Goal: Book appointment/travel/reservation

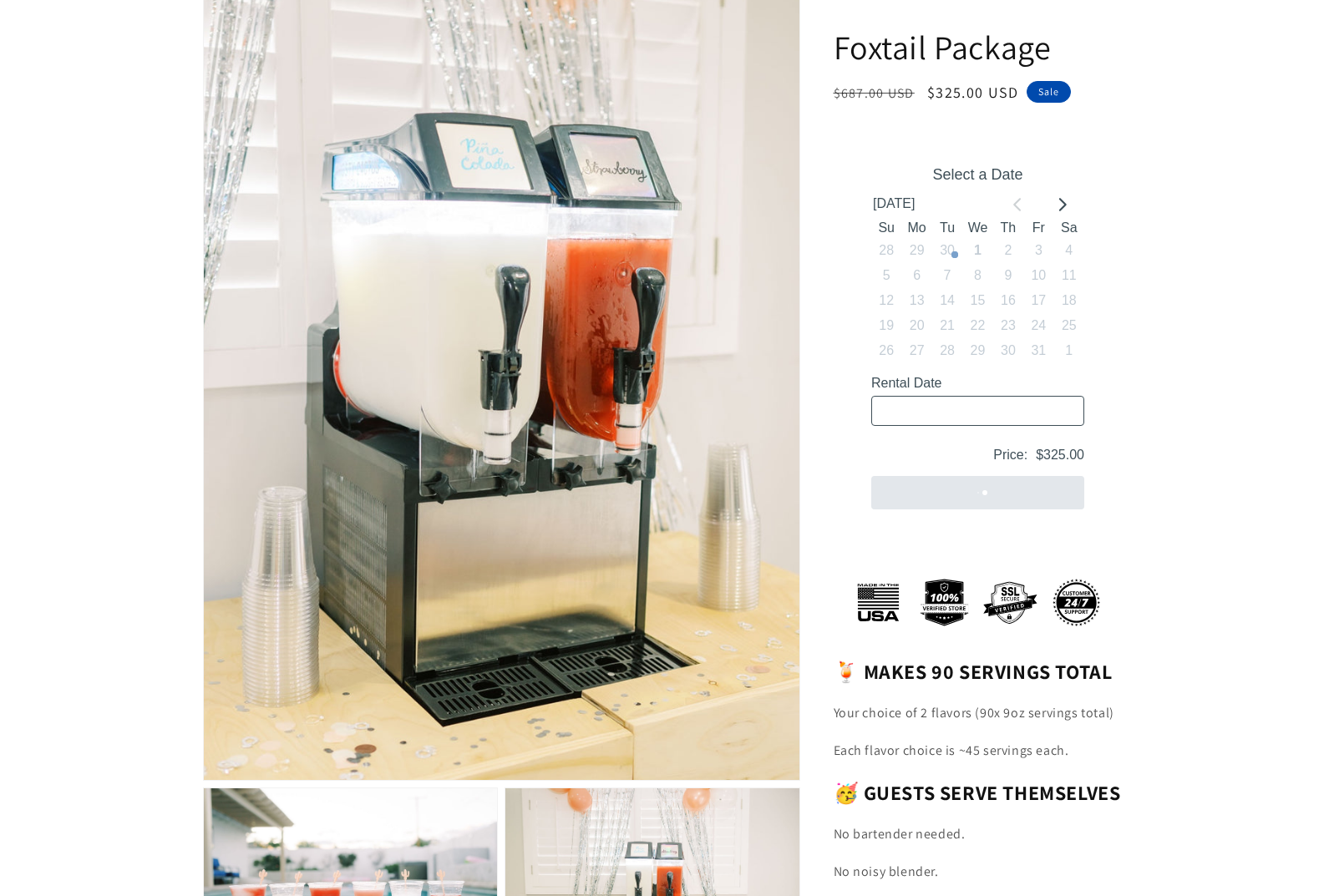
scroll to position [501, 0]
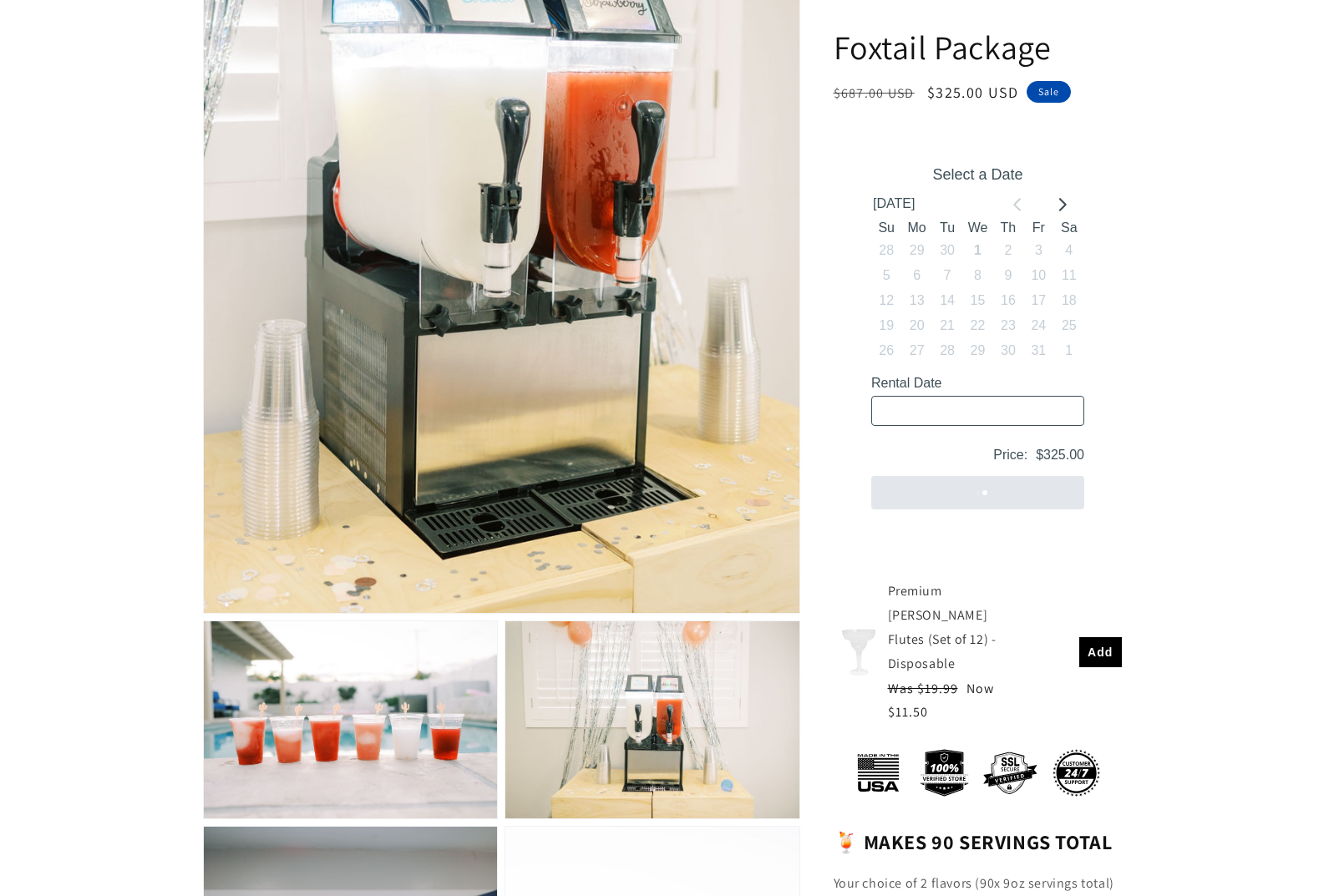
click at [1015, 405] on input "Rental Date" at bounding box center [977, 411] width 213 height 30
click at [1069, 191] on div "Select a Date October 2025 Su Mo Tu We Th Fr Sa 28 29 30 1 2 3 4 5 6 7 8 9 10 1…" at bounding box center [976, 338] width 263 height 395
click at [978, 307] on button "15" at bounding box center [976, 301] width 30 height 25
type input "10/15/2025 / 5 spaces"
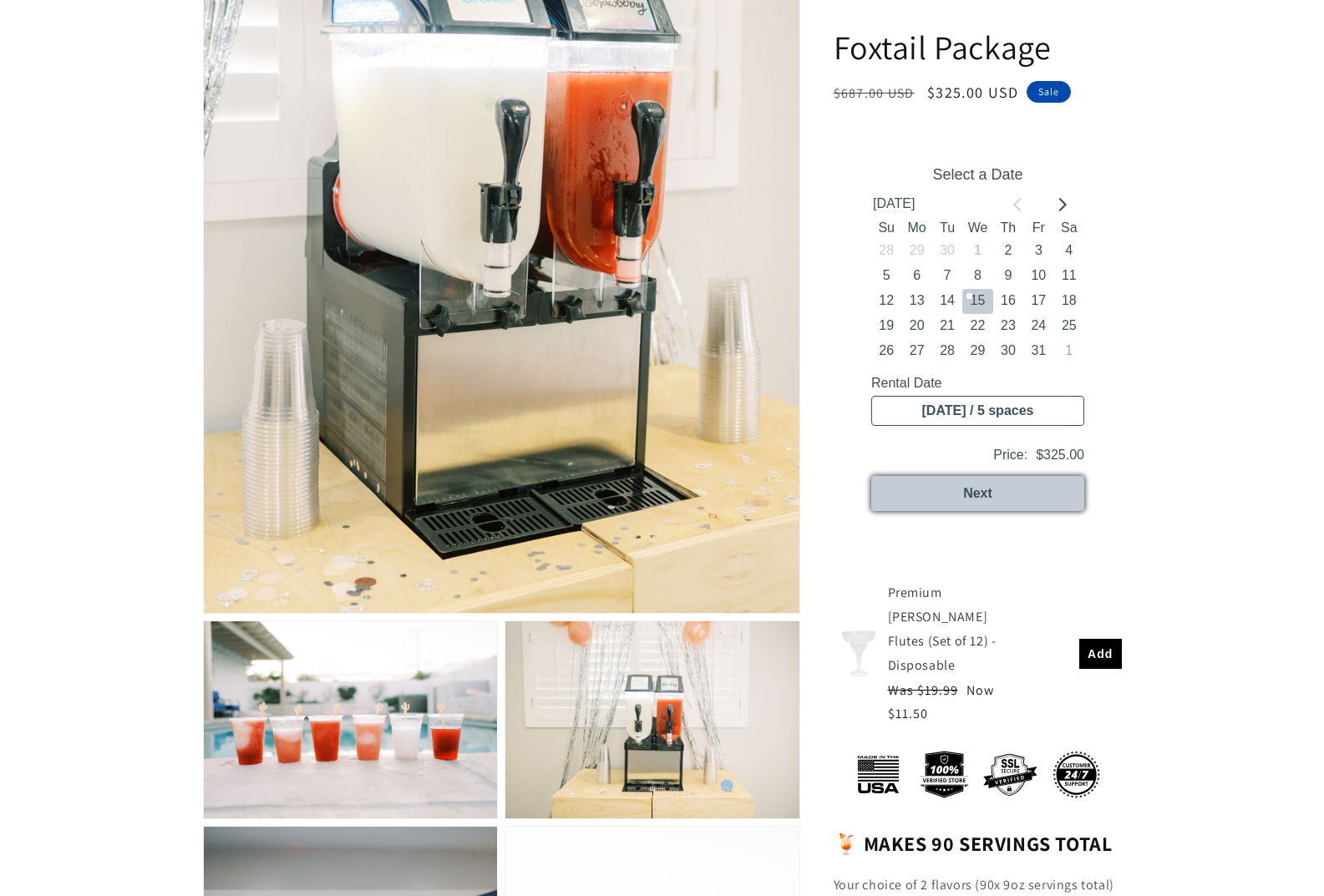
click at [1050, 492] on button "Next" at bounding box center [977, 493] width 213 height 35
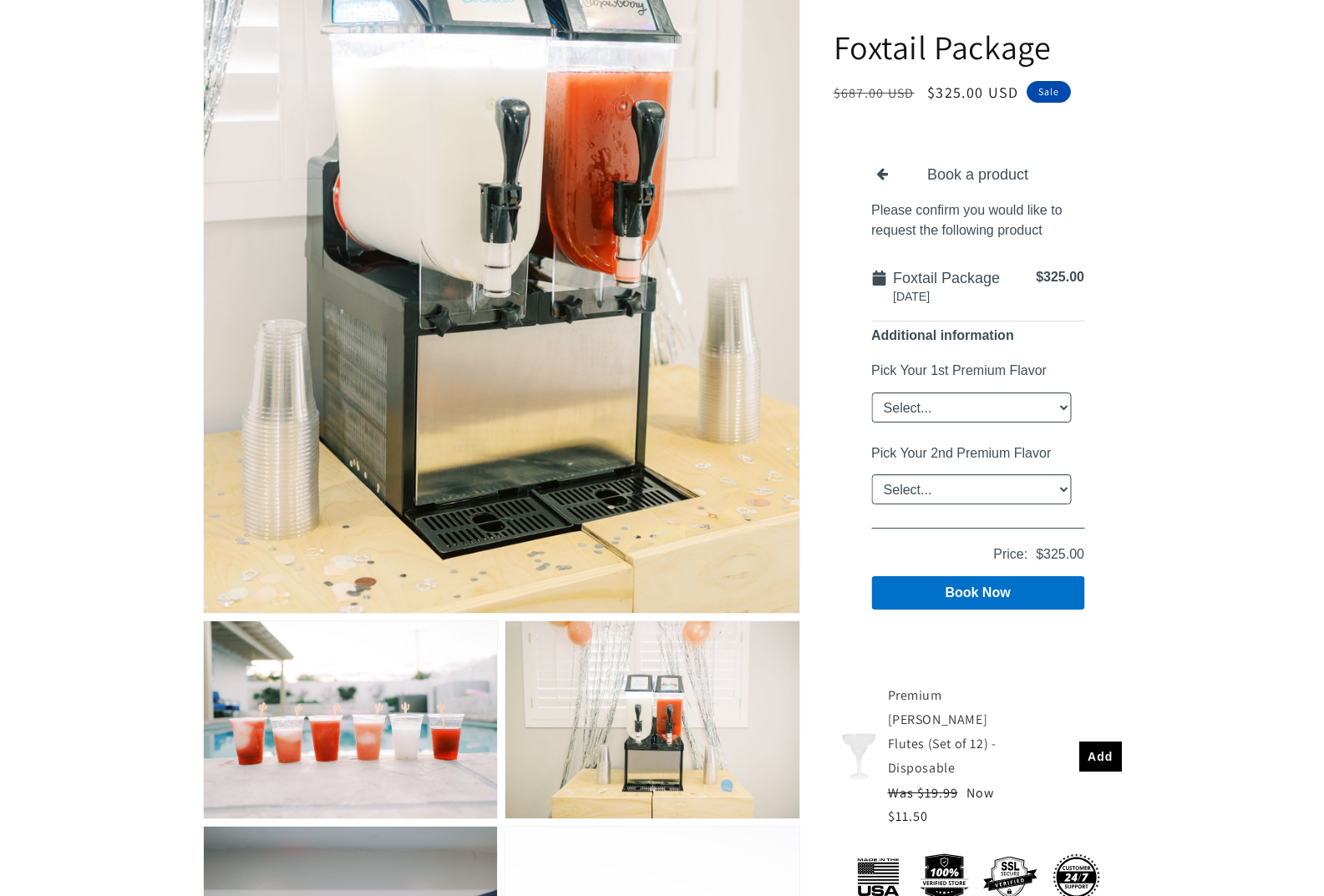
drag, startPoint x: 1048, startPoint y: 408, endPoint x: 1039, endPoint y: 416, distance: 12.0
click at [1048, 408] on select "Select... Classic Margarita Frosé Strawberry King Cake Daiquiri Apple Cider Sum…" at bounding box center [970, 408] width 199 height 30
select select "Frosé"
click at [871, 393] on select "Select... Classic Margarita Frosé Strawberry King Cake Daiquiri Apple Cider Sum…" at bounding box center [970, 408] width 199 height 30
click at [988, 484] on select "Select... Classic Margarita Frosé Strawberry King Cake Daiquiri Apple Cider Sum…" at bounding box center [970, 489] width 199 height 30
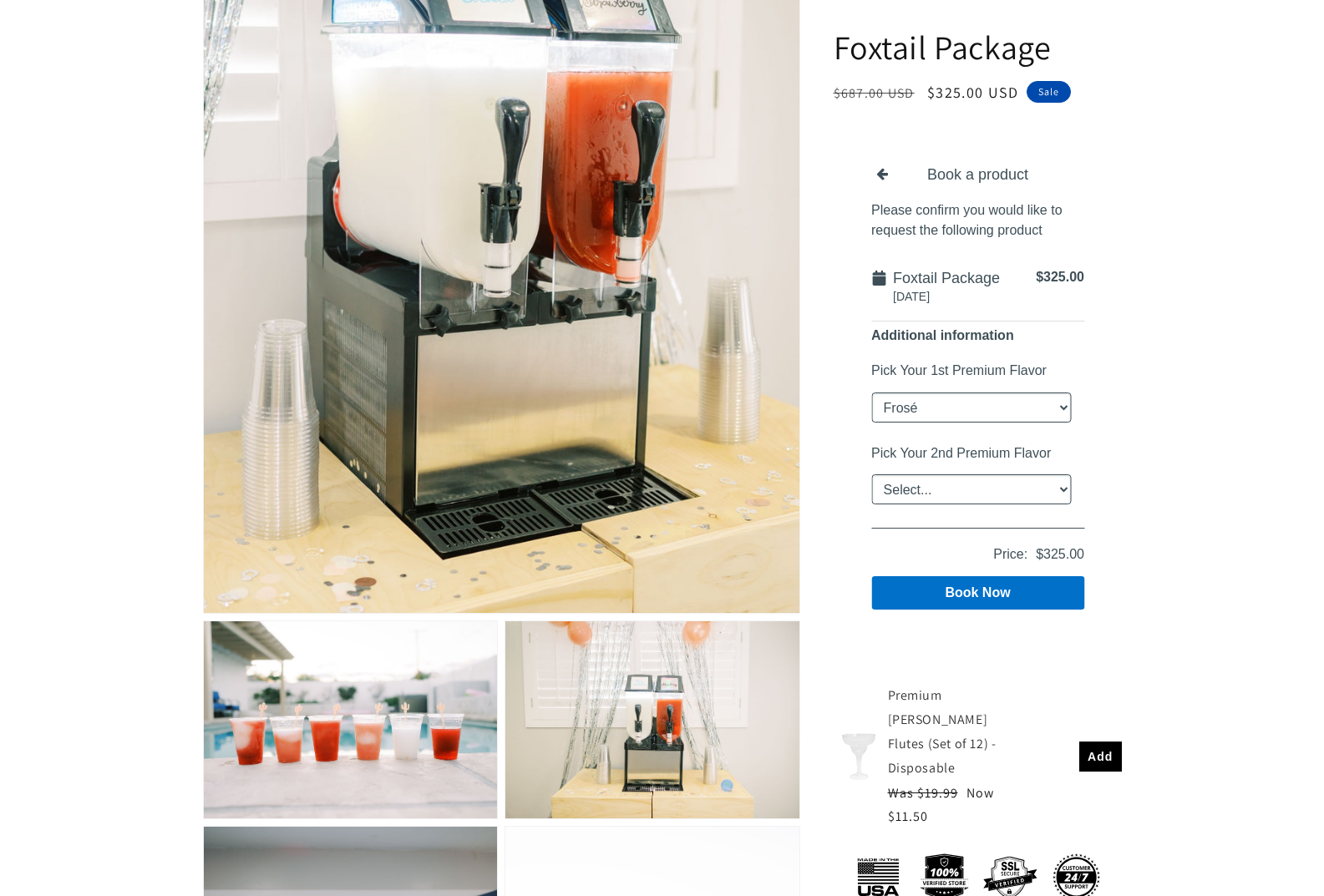
select select "Cherry Bomb"
click at [871, 474] on select "Select... Classic Margarita Frosé Strawberry King Cake Daiquiri Apple Cider Sum…" at bounding box center [970, 489] width 199 height 30
click at [1003, 595] on button "Book Now" at bounding box center [977, 592] width 213 height 33
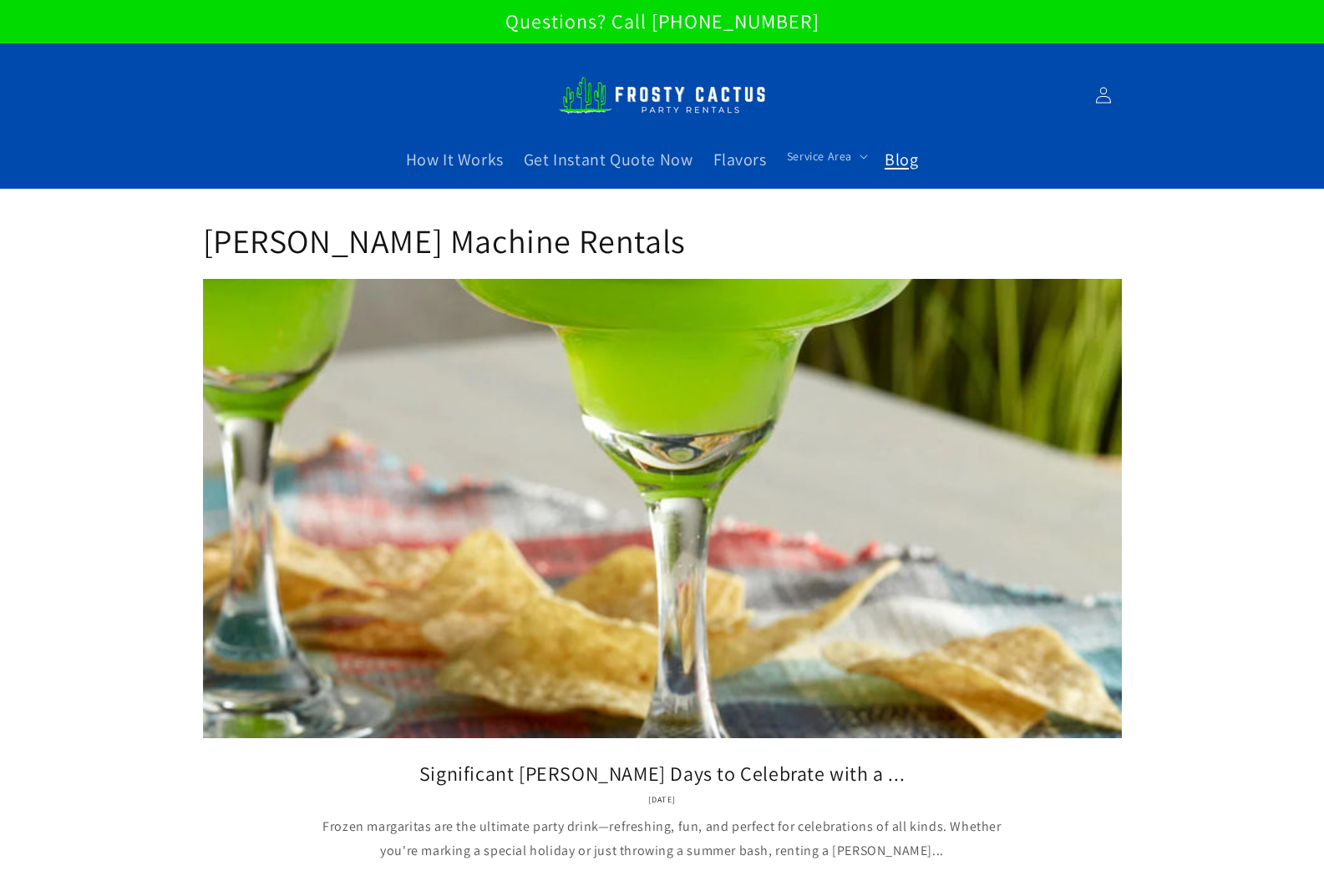
scroll to position [285, 0]
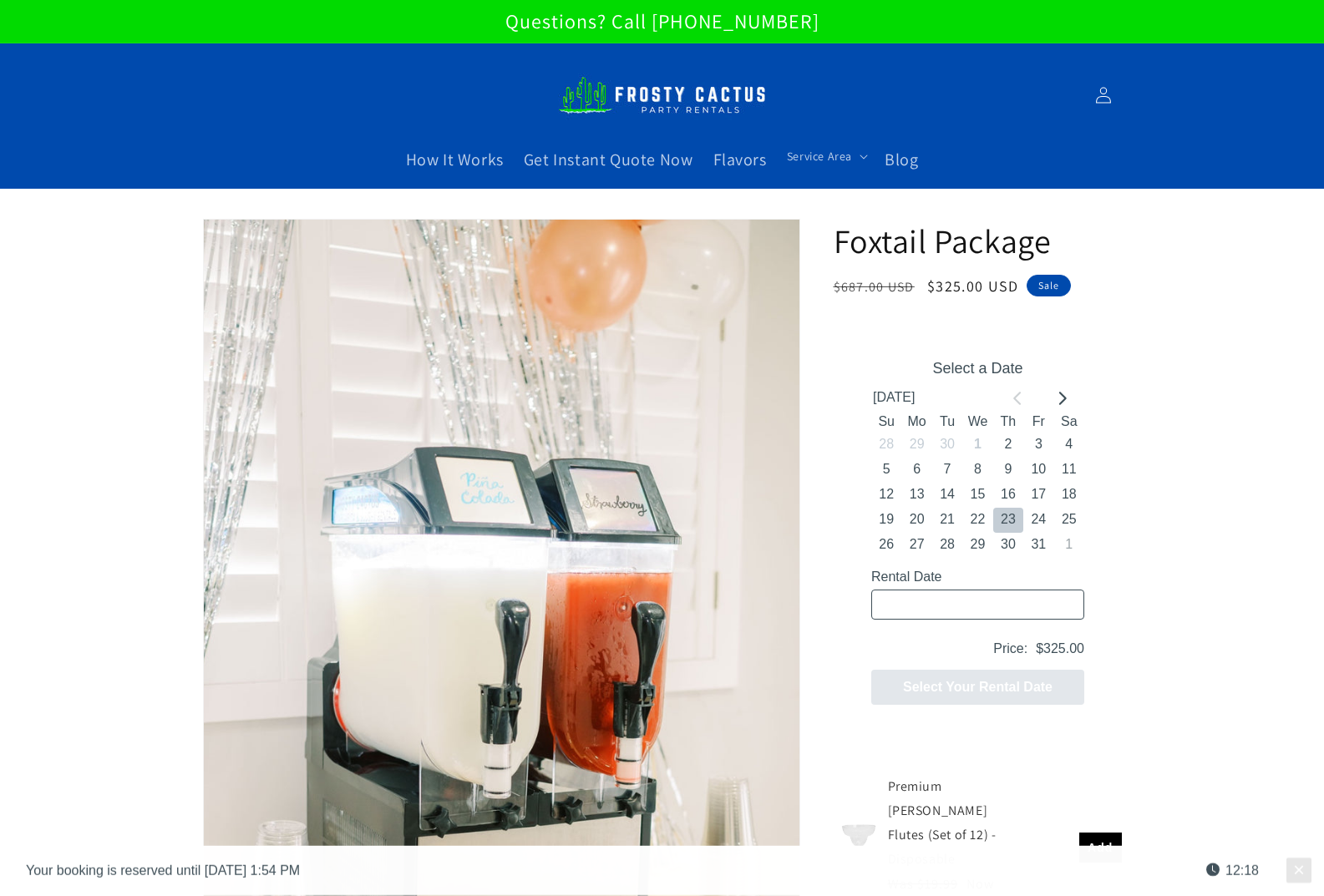
click at [1006, 514] on button "23" at bounding box center [1008, 519] width 30 height 25
type input "10/23/2025 / 6 spaces"
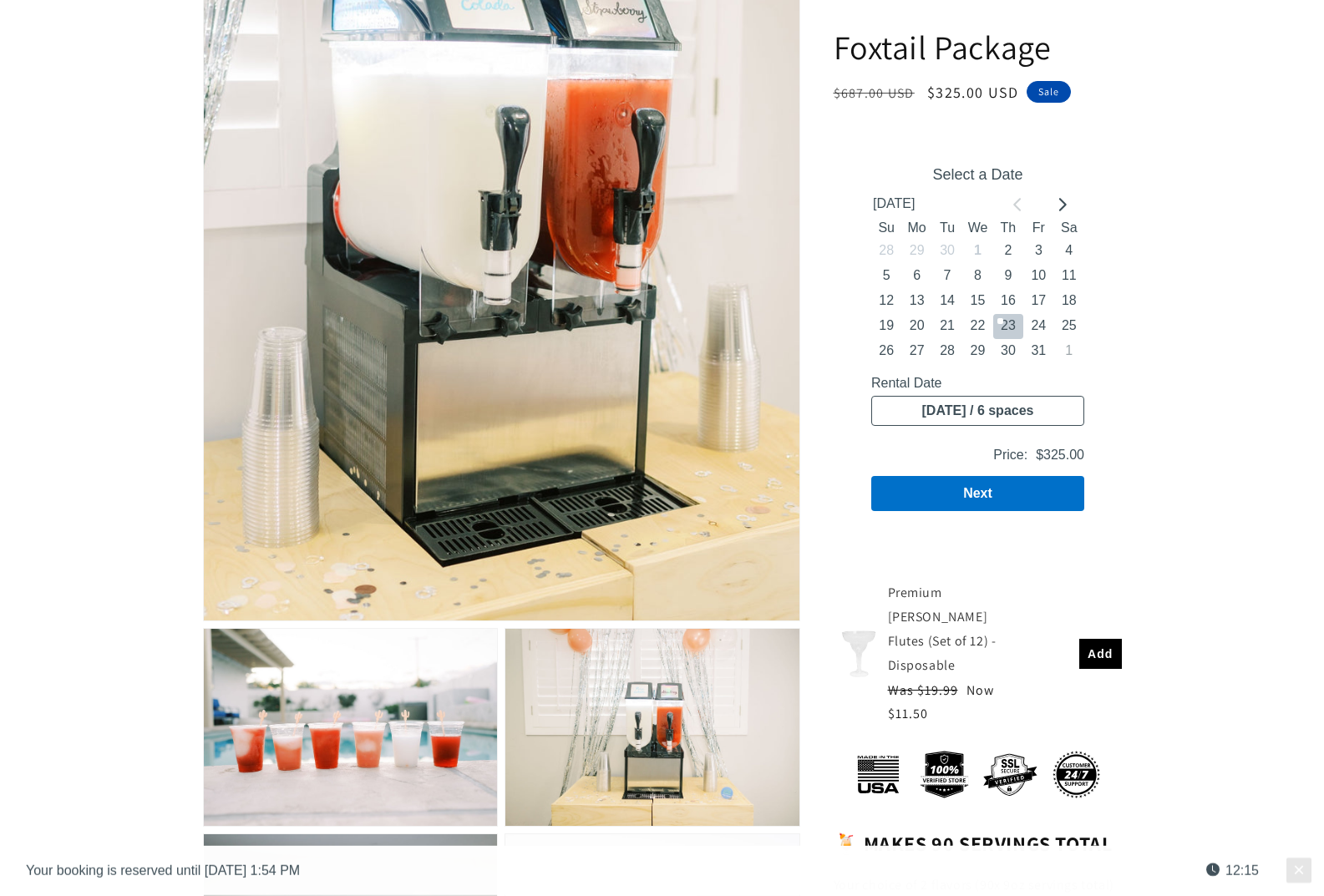
scroll to position [501, 0]
